Goal: Information Seeking & Learning: Learn about a topic

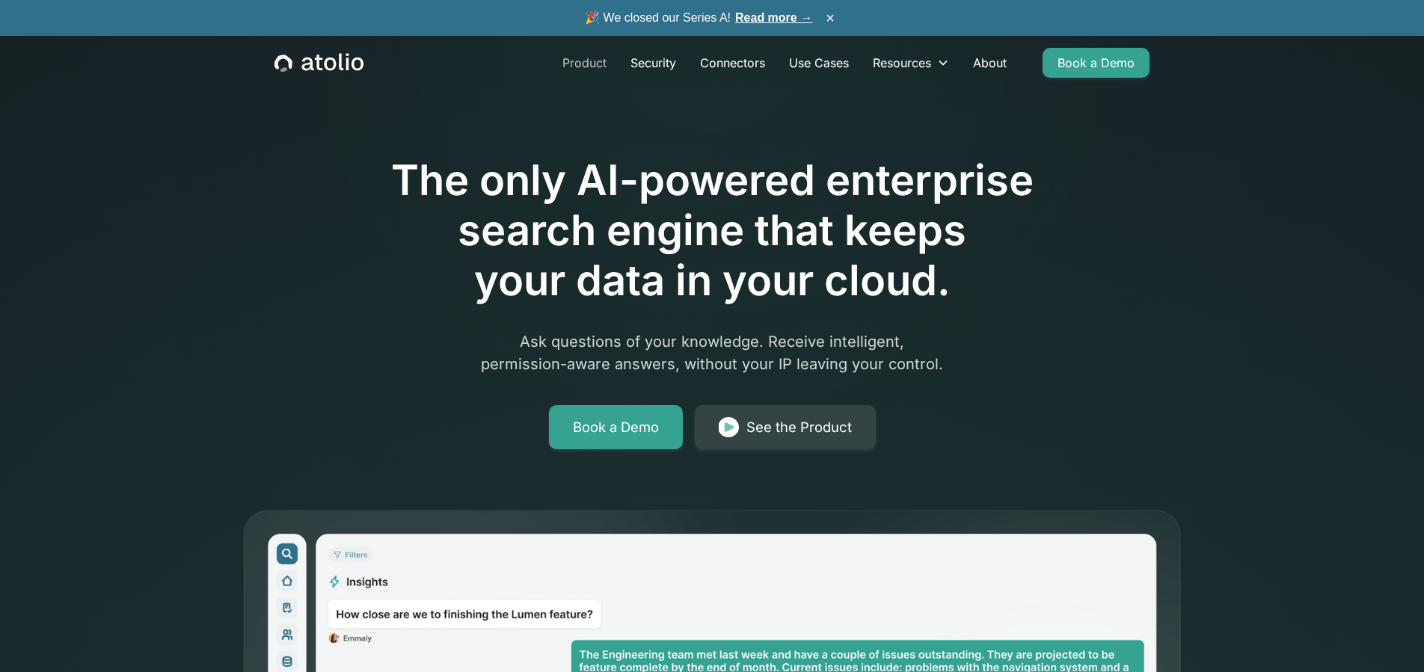
click at [597, 57] on link "Product" at bounding box center [584, 63] width 68 height 30
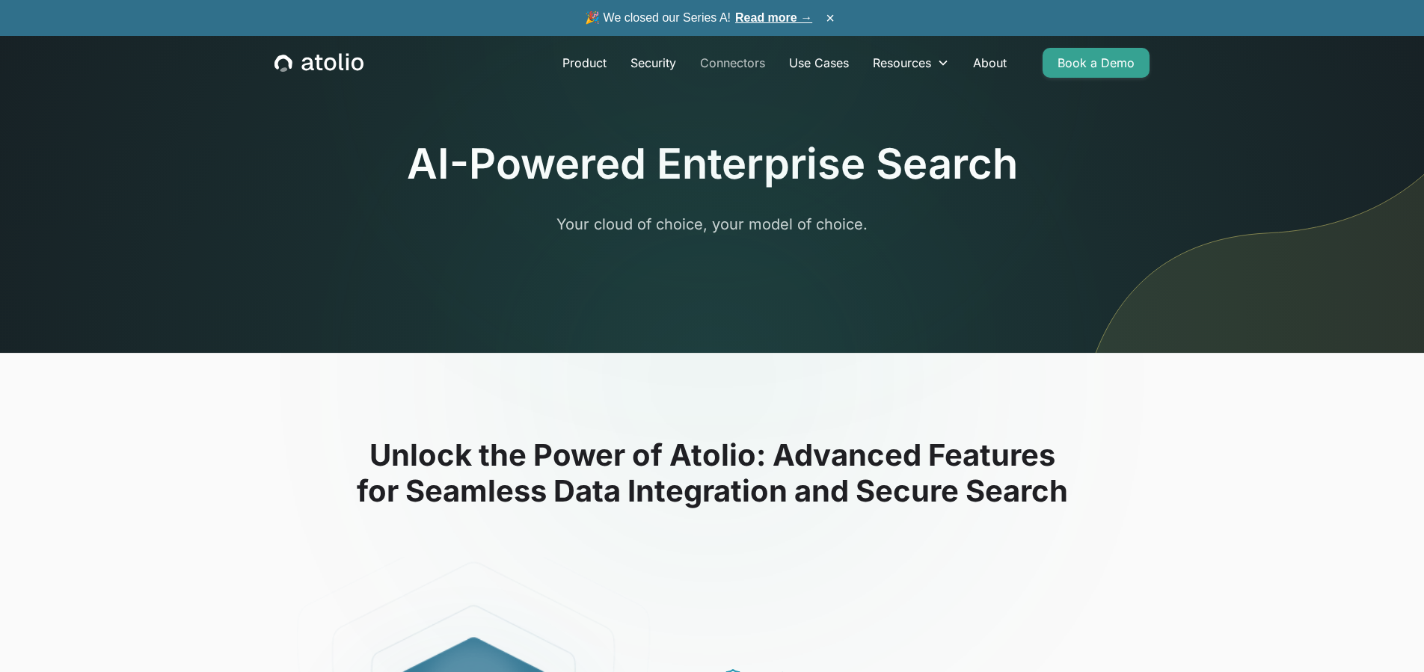
click at [726, 57] on link "Connectors" at bounding box center [732, 63] width 89 height 30
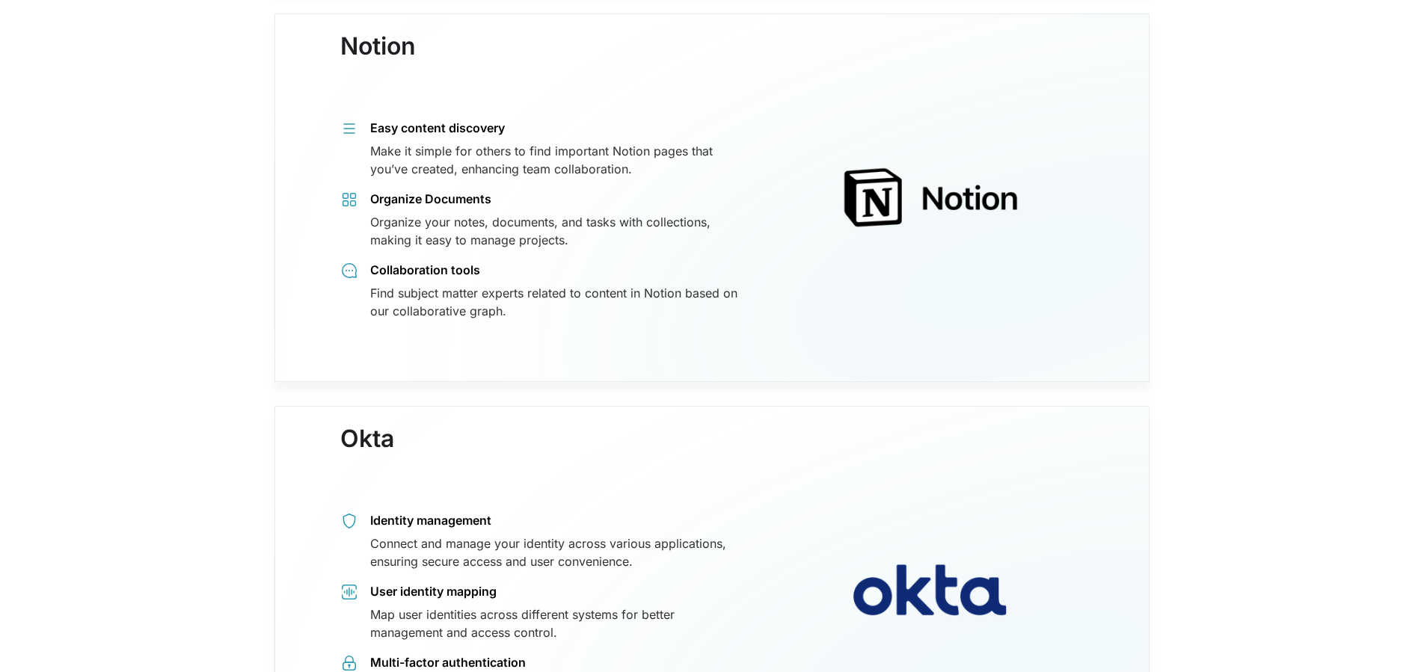
scroll to position [10522, 0]
